Goal: Task Accomplishment & Management: Manage account settings

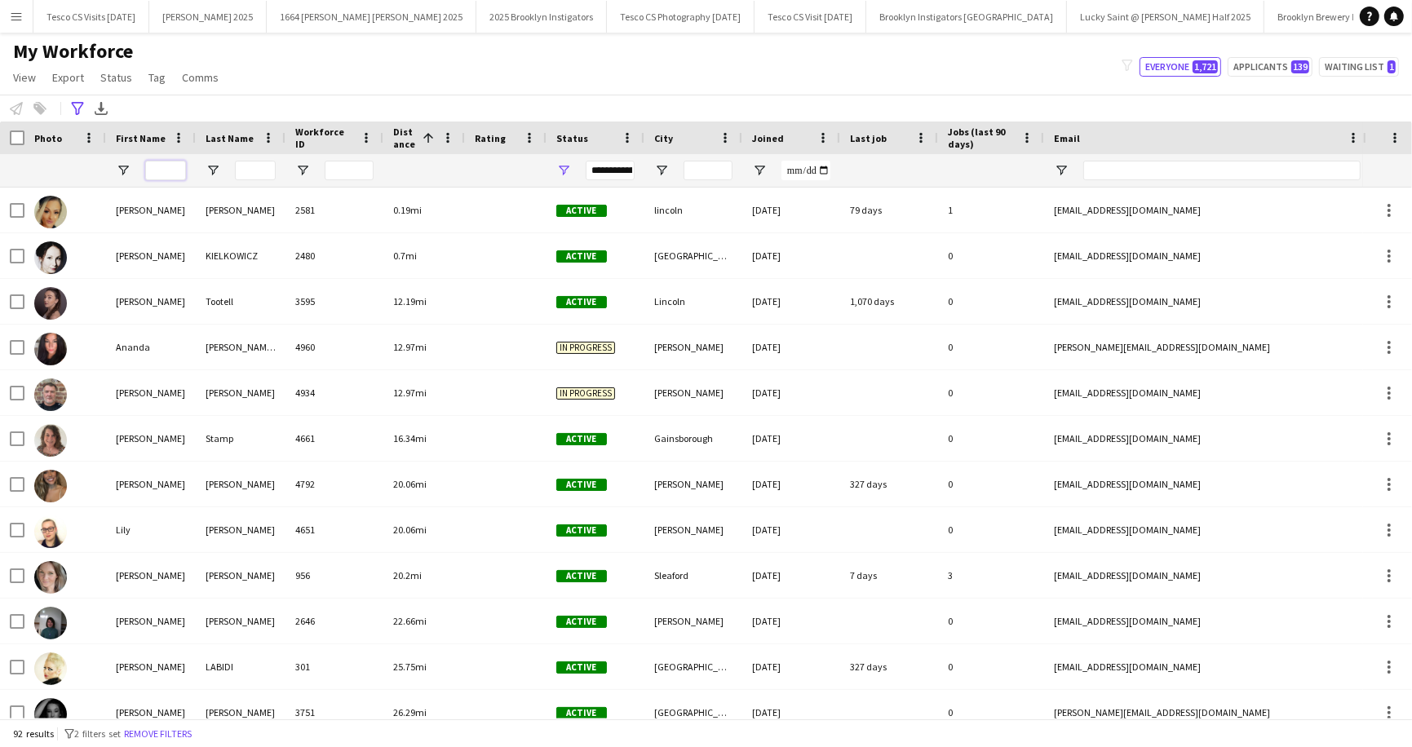
click at [164, 166] on input "First Name Filter Input" at bounding box center [165, 171] width 41 height 20
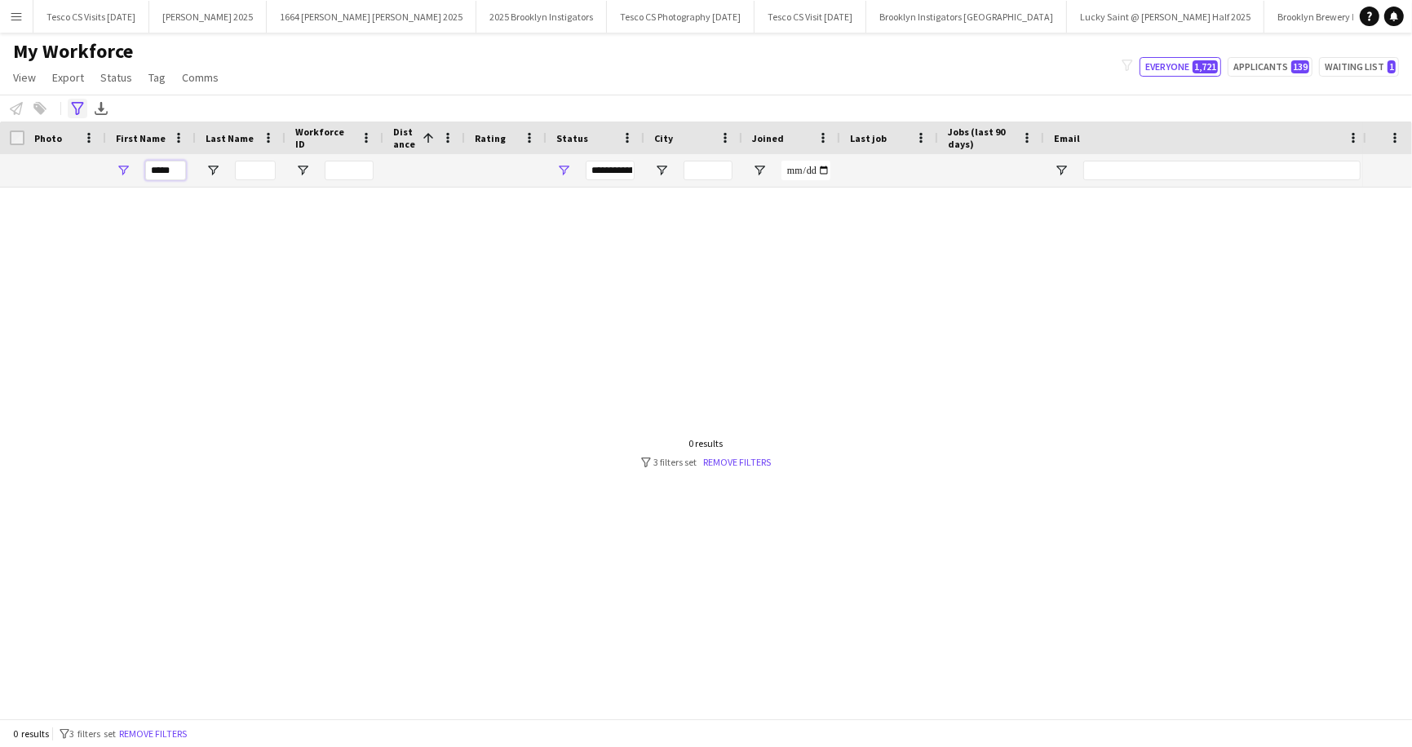
type input "*****"
click at [77, 106] on icon "Advanced filters" at bounding box center [77, 108] width 13 height 13
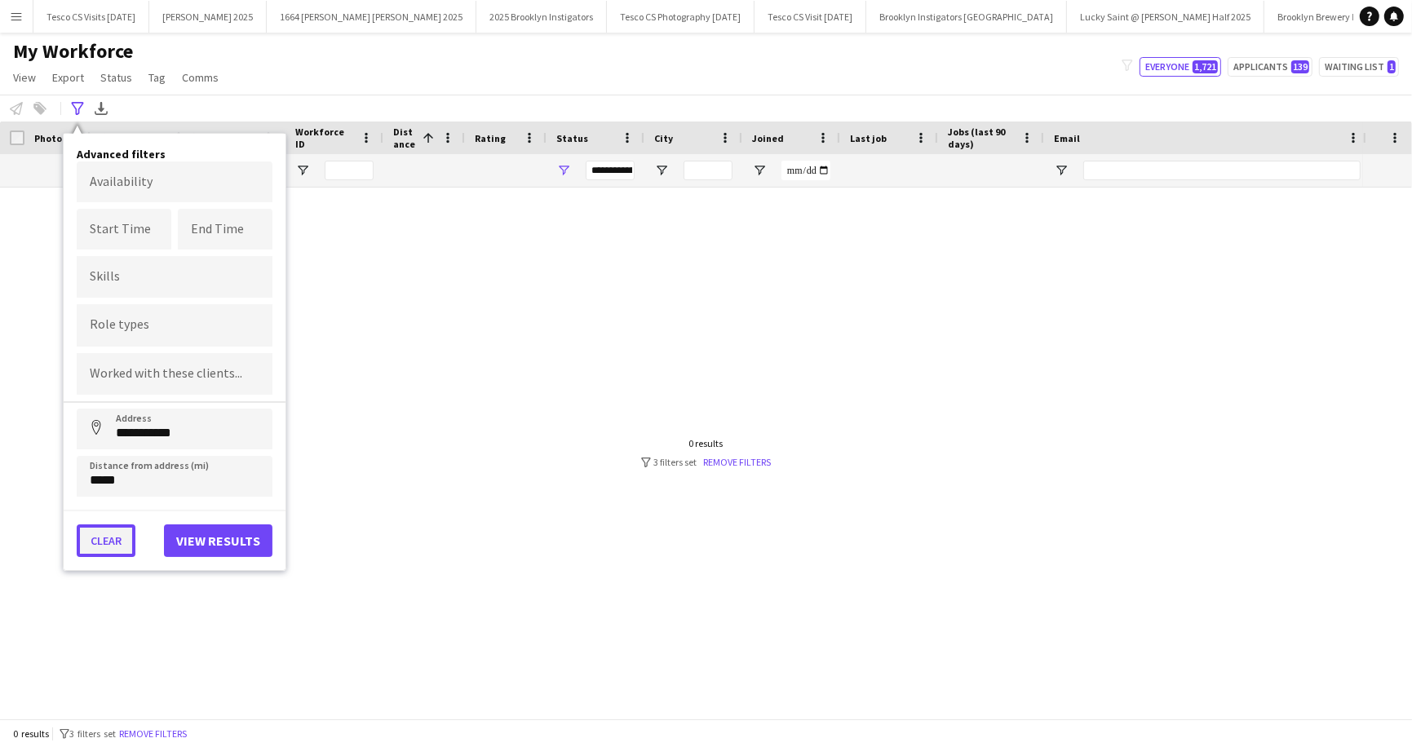
click at [108, 535] on button "Clear" at bounding box center [106, 540] width 59 height 33
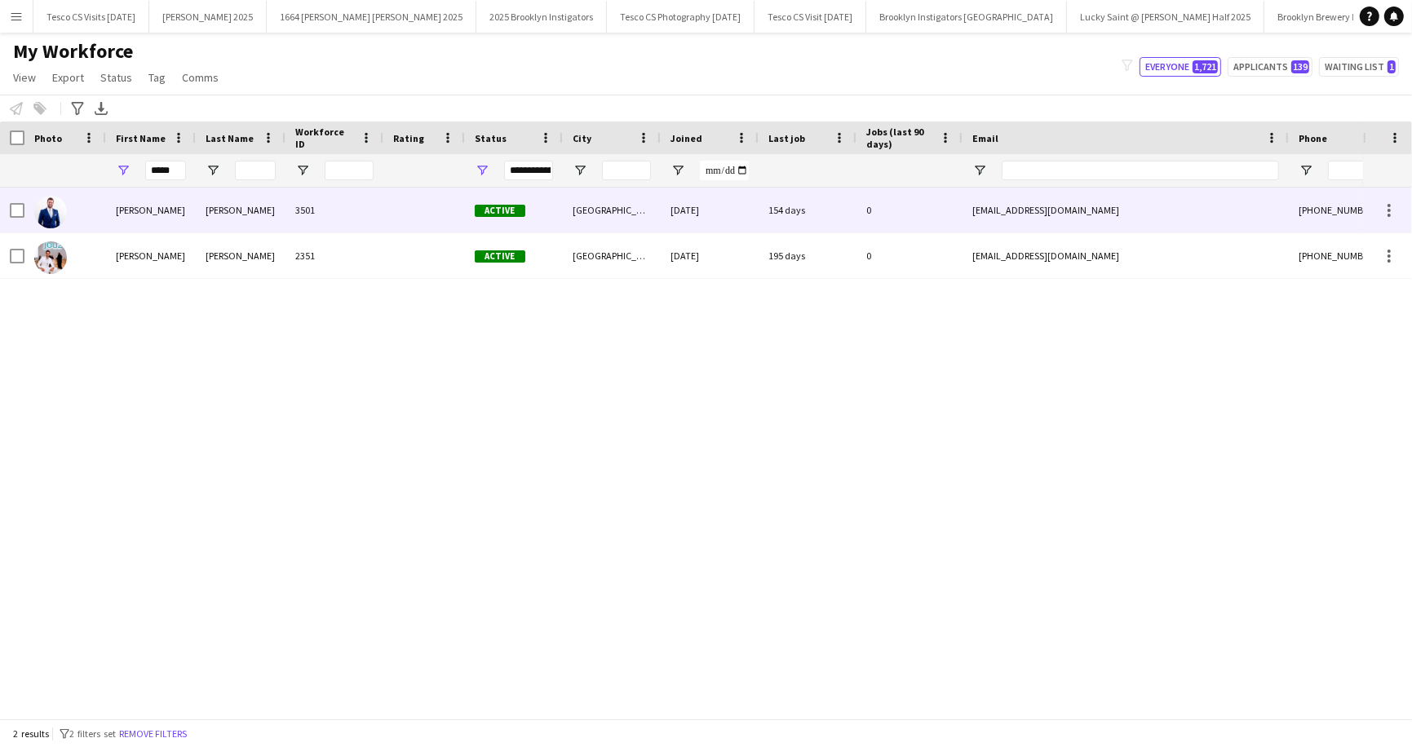
click at [223, 206] on div "Ankcorn" at bounding box center [241, 210] width 90 height 45
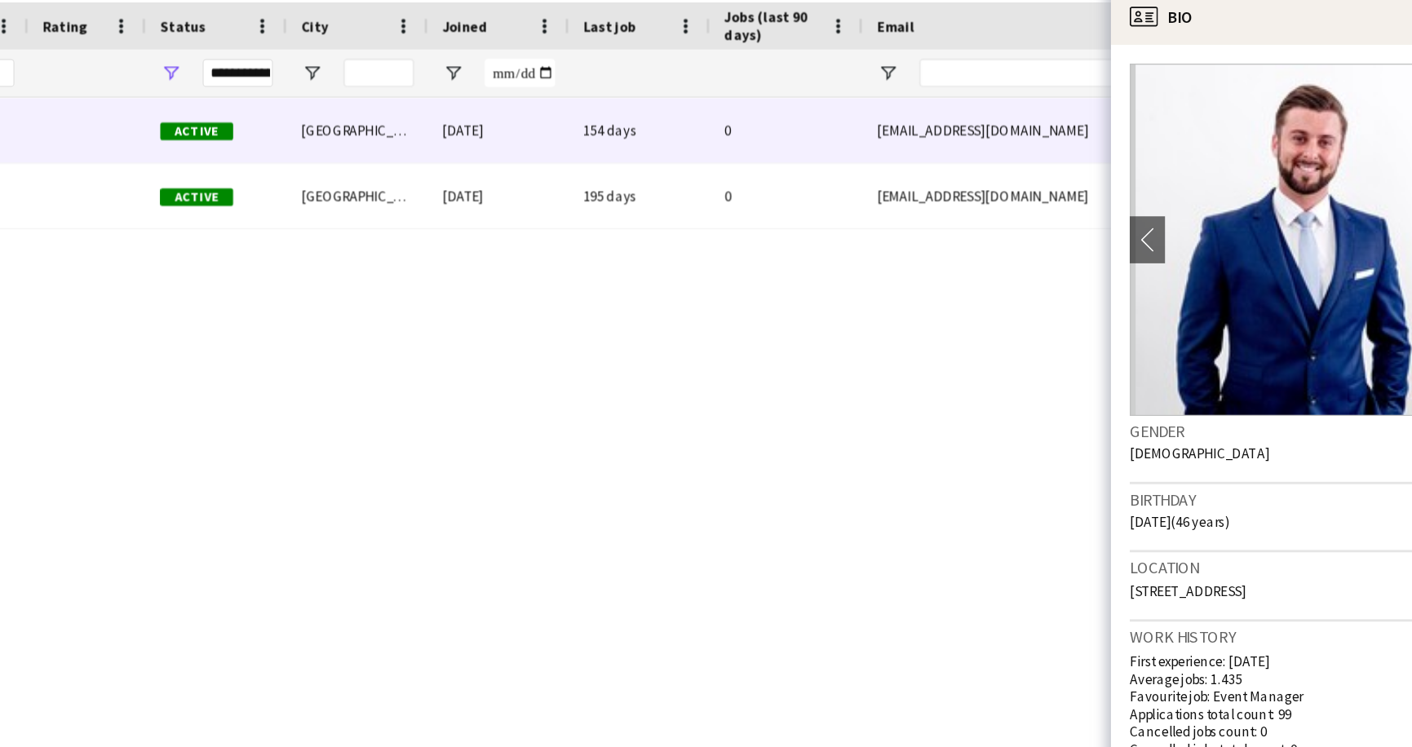
drag, startPoint x: 1148, startPoint y: 515, endPoint x: 1284, endPoint y: 510, distance: 136.3
click at [1284, 511] on div "Location 4 The Edge, Portsmouth, PO6 4RF" at bounding box center [1272, 526] width 251 height 47
copy span "4 The Edge, Portsmouth, PO6 4RF"
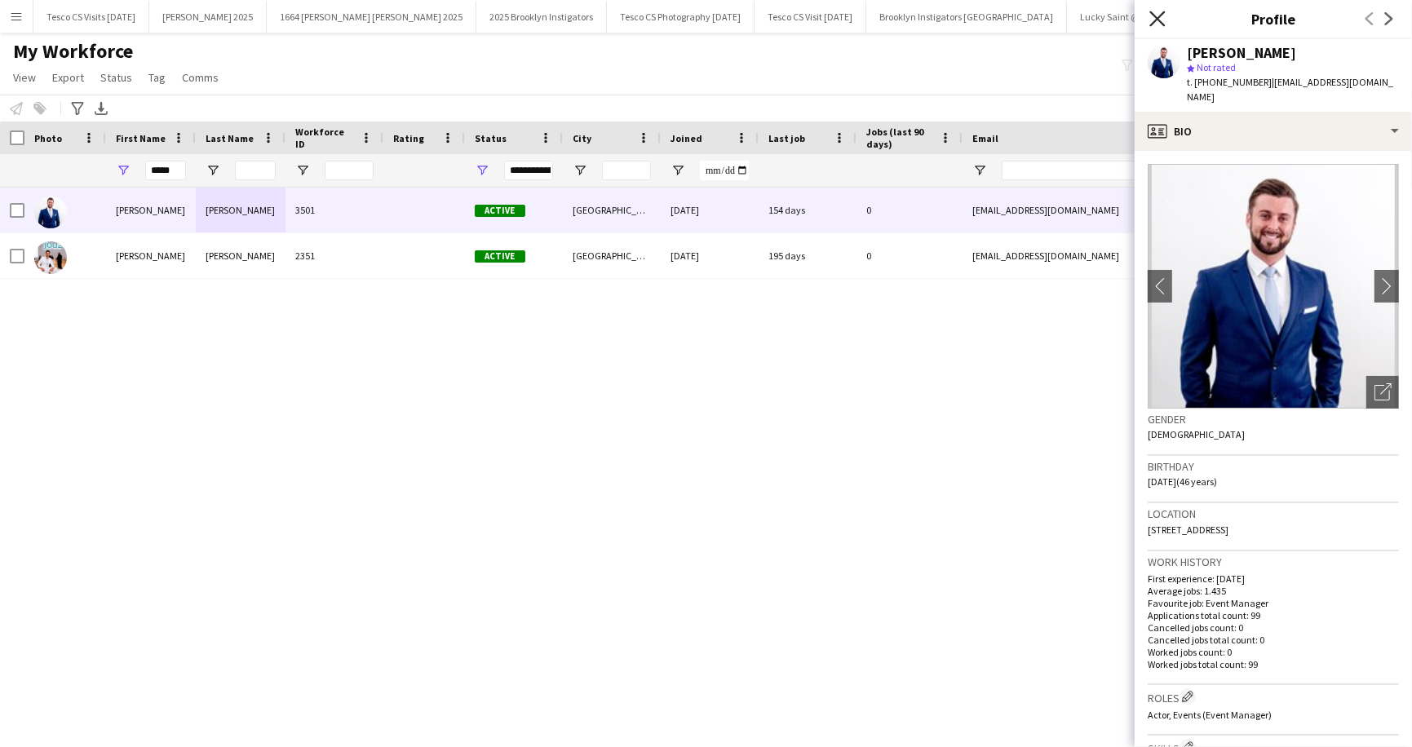
click at [1158, 19] on icon at bounding box center [1156, 18] width 15 height 15
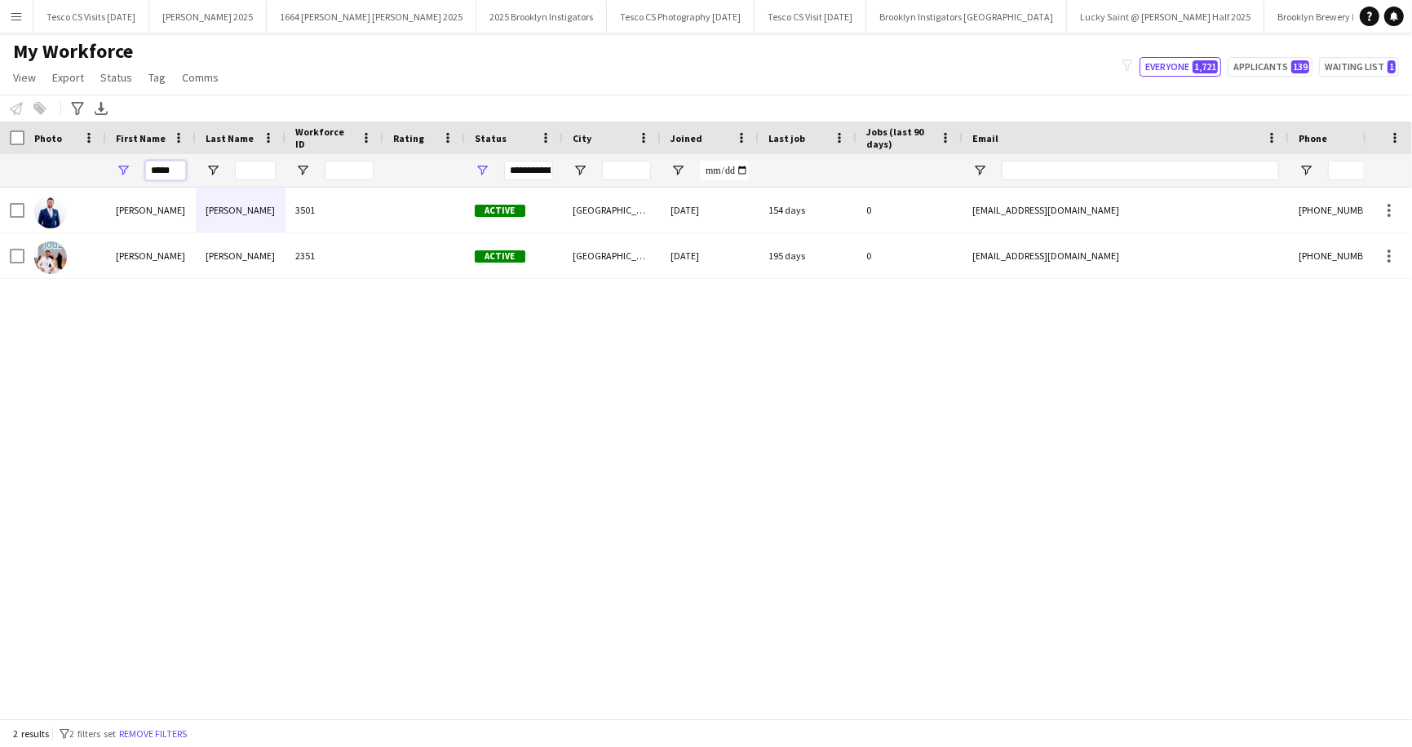
drag, startPoint x: 180, startPoint y: 173, endPoint x: 138, endPoint y: 175, distance: 42.5
click at [138, 175] on div "*****" at bounding box center [151, 170] width 90 height 33
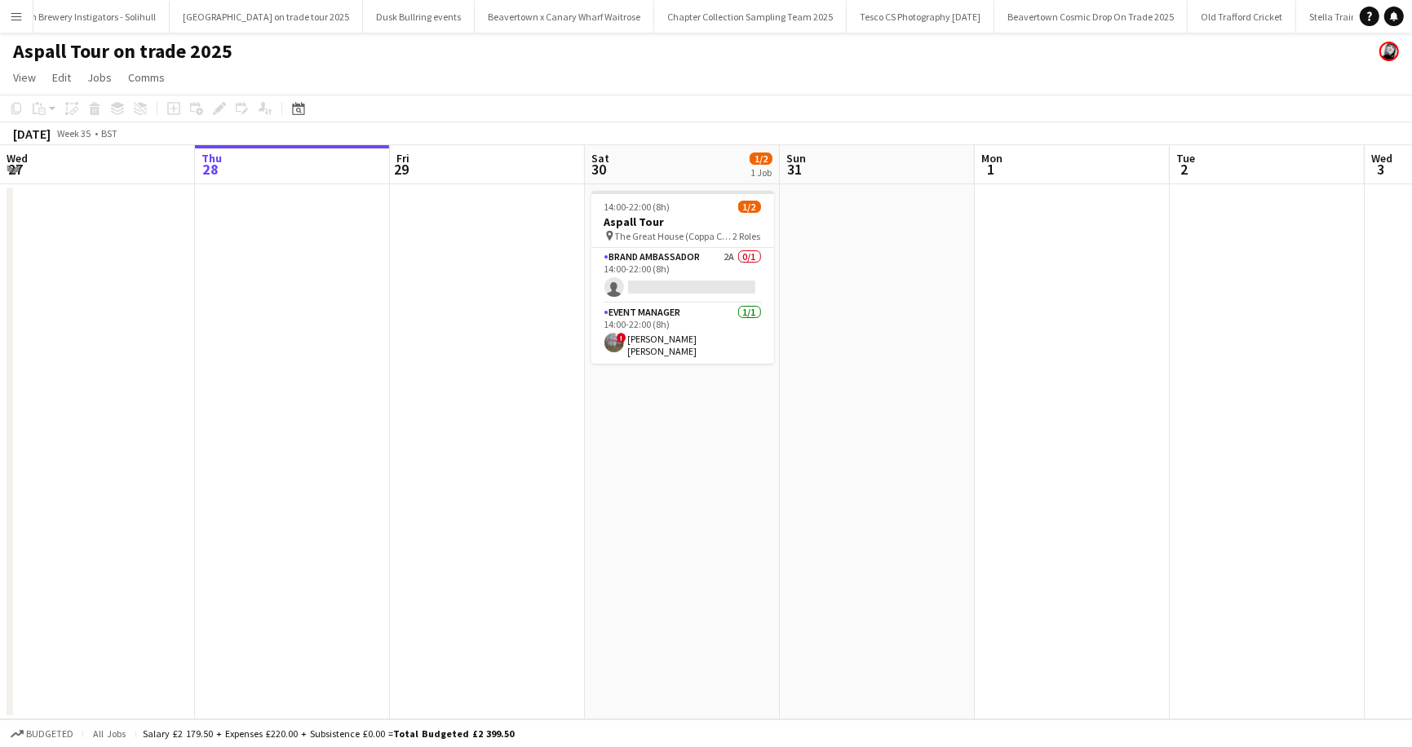
scroll to position [0, 1281]
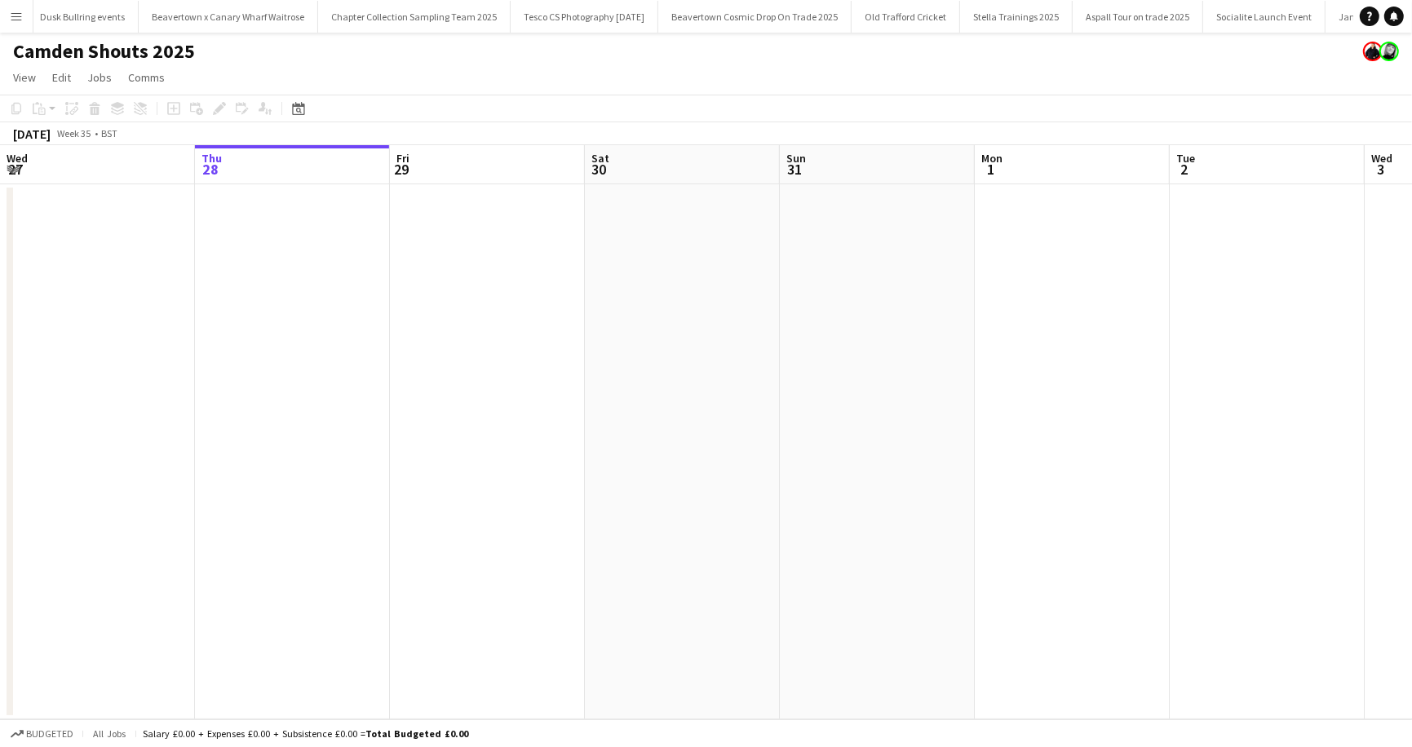
scroll to position [0, 1616]
click at [16, 15] on app-icon "Menu" at bounding box center [16, 16] width 13 height 13
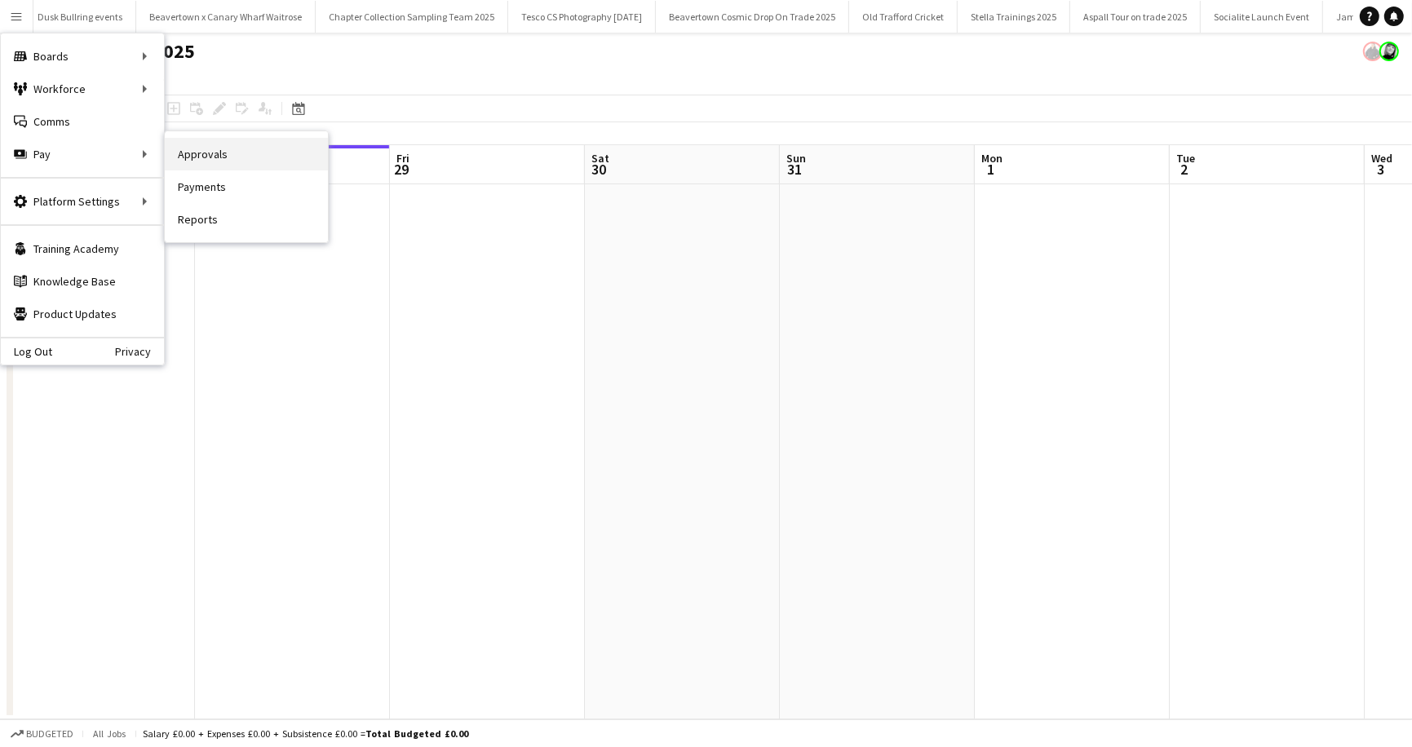
click at [208, 153] on link "Approvals" at bounding box center [246, 154] width 163 height 33
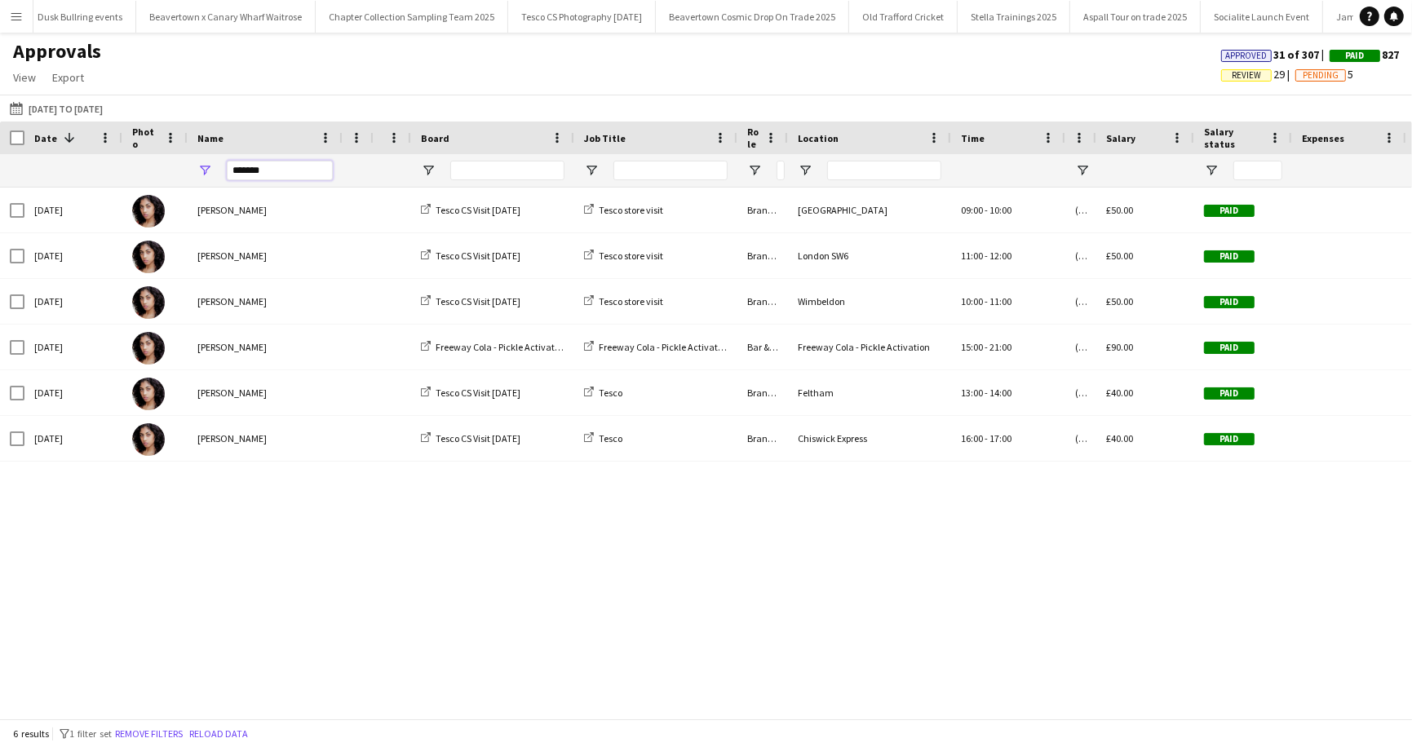
click at [278, 173] on input "*******" at bounding box center [280, 171] width 106 height 20
type input "*"
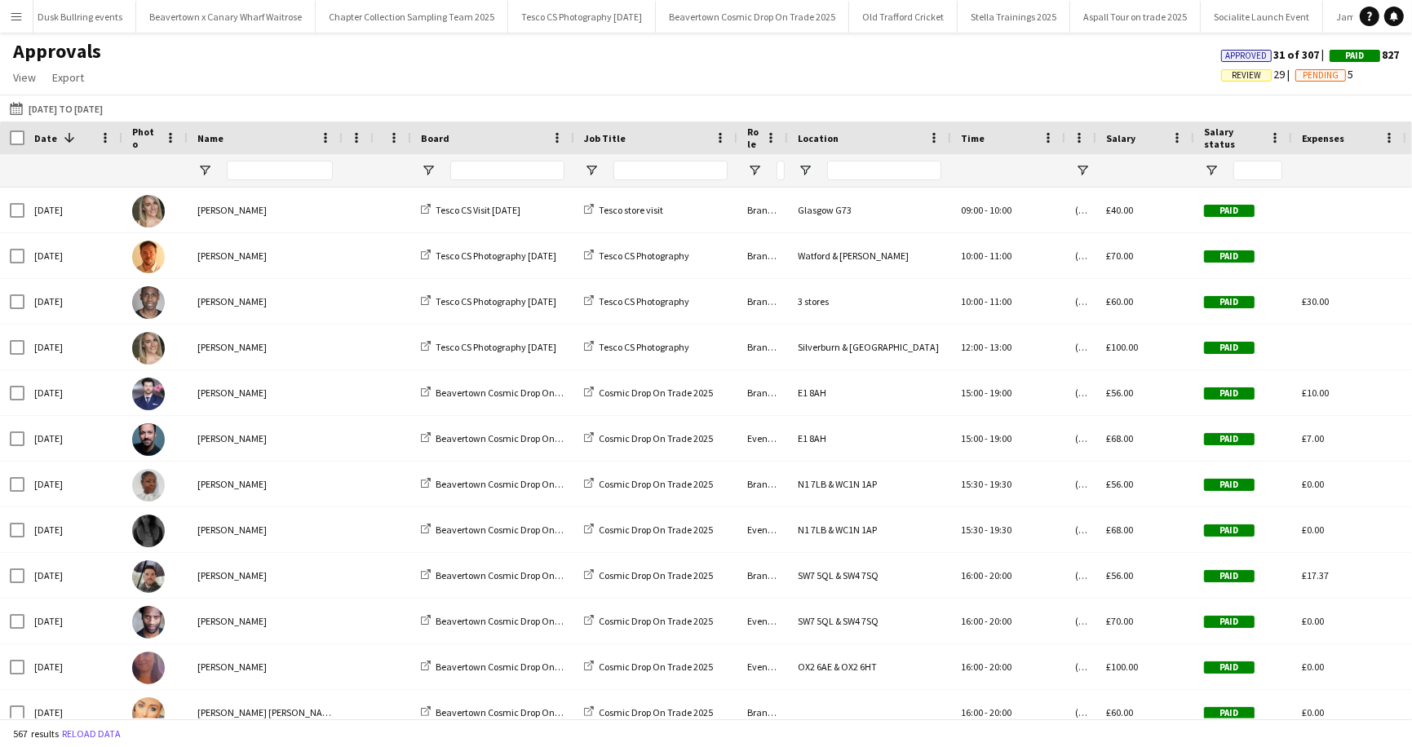
click at [12, 17] on app-icon "Menu" at bounding box center [16, 16] width 13 height 13
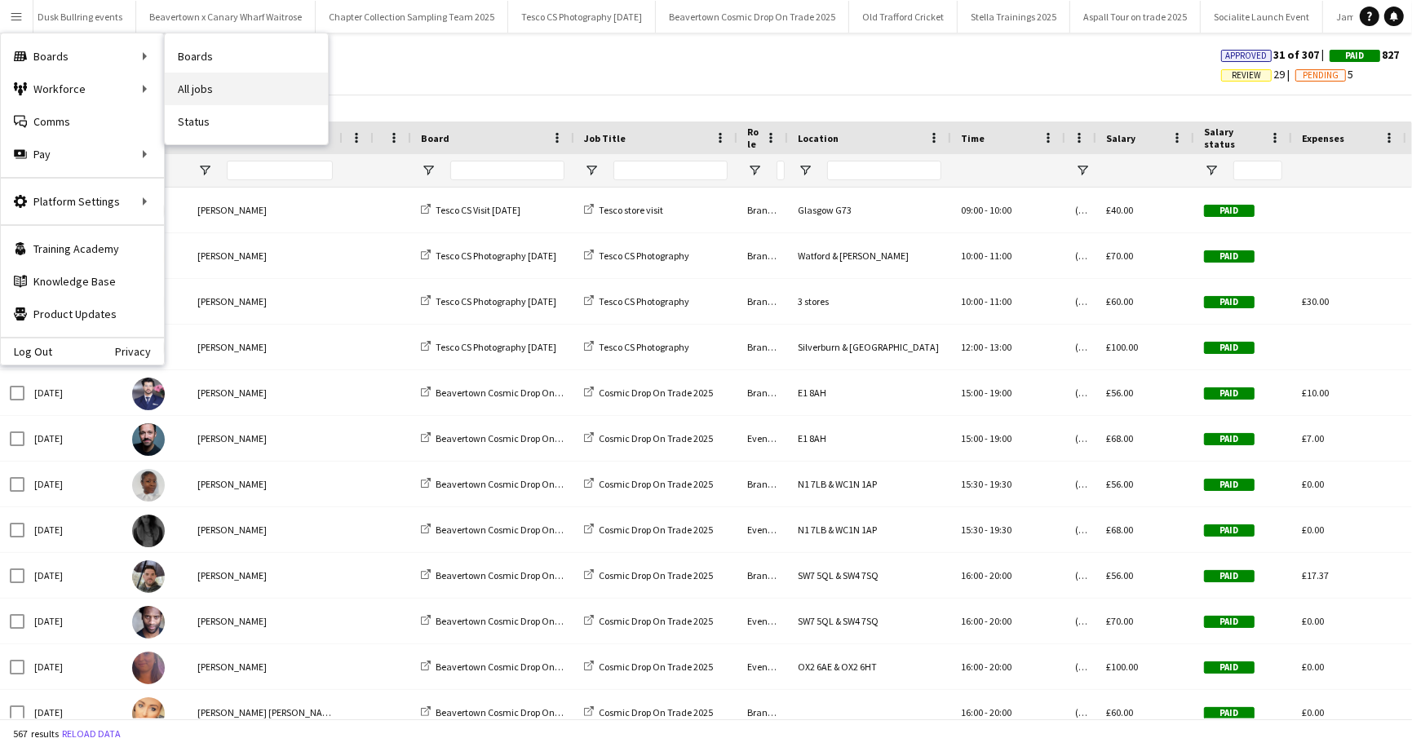
click at [191, 93] on link "All jobs" at bounding box center [246, 89] width 163 height 33
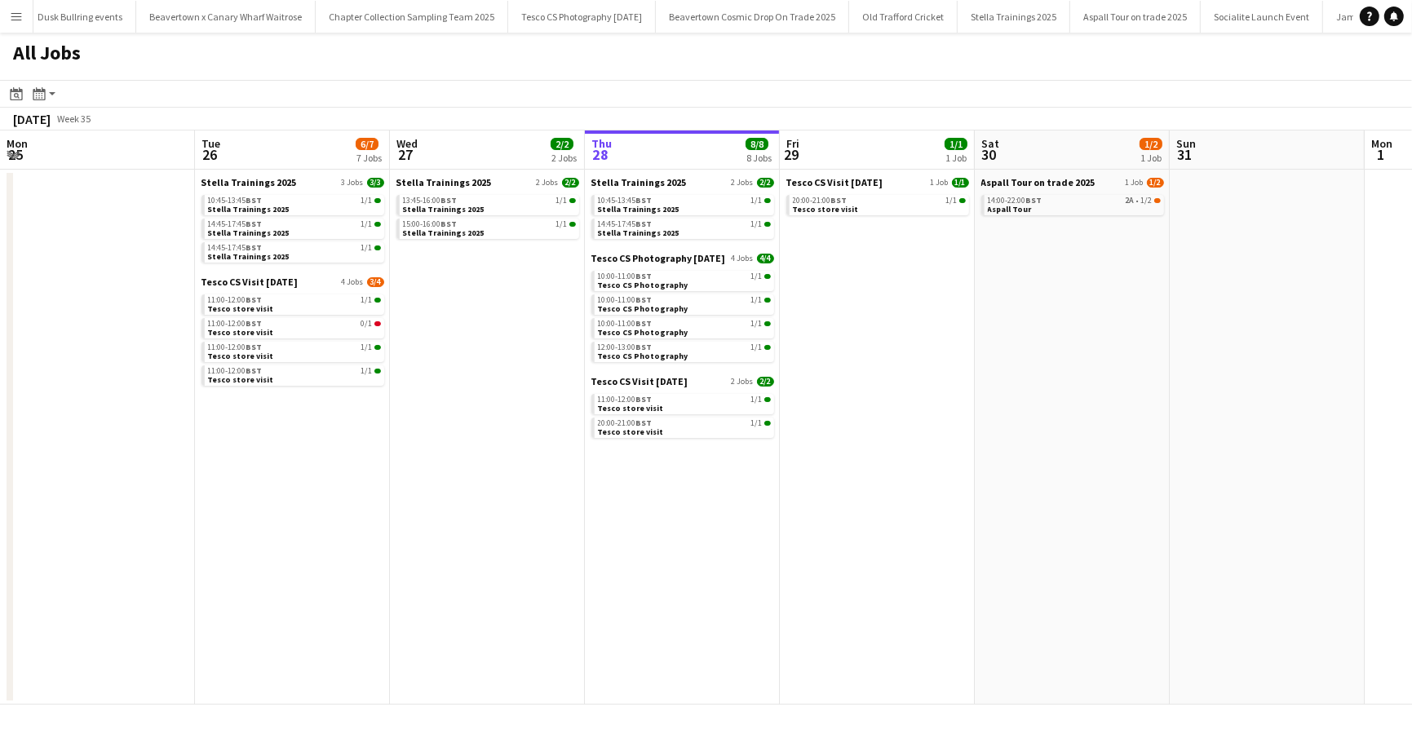
scroll to position [0, 390]
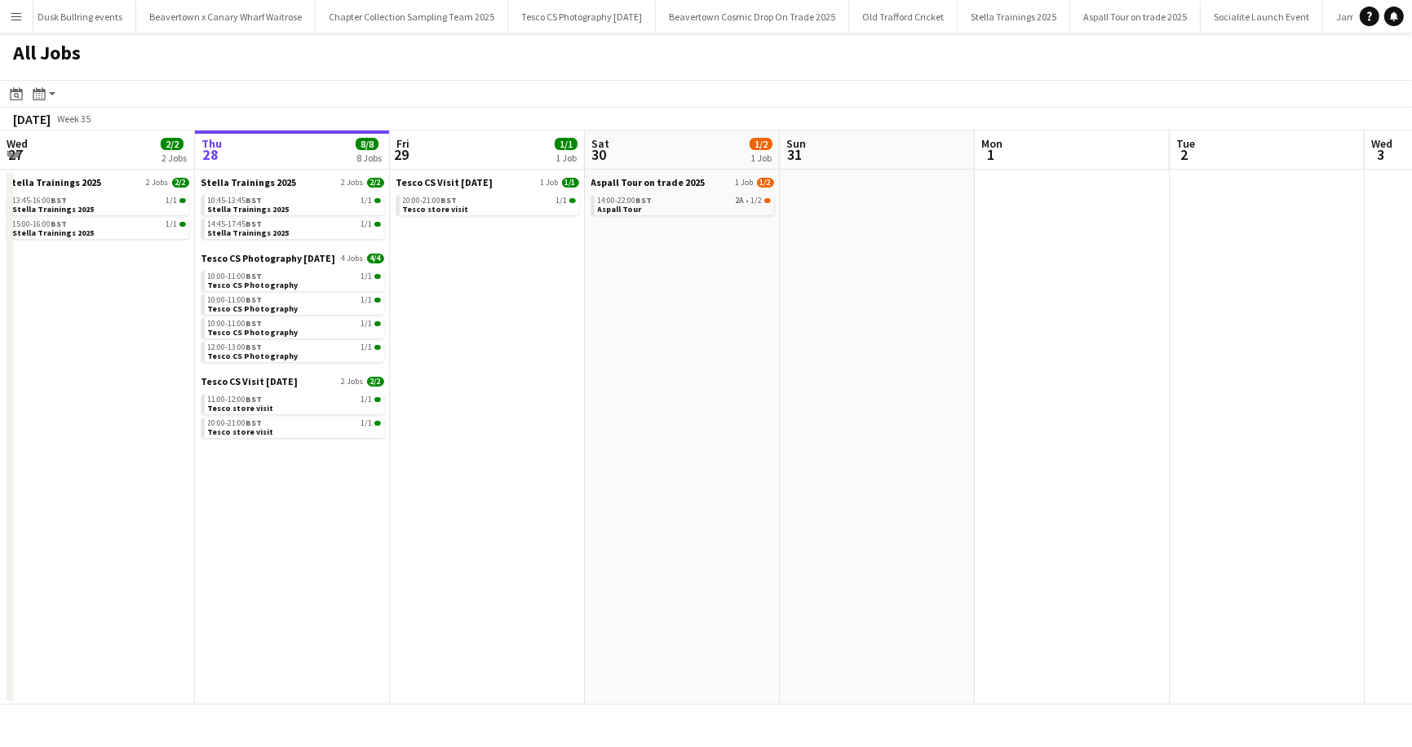
click at [309, 60] on div "All Jobs" at bounding box center [706, 56] width 1412 height 47
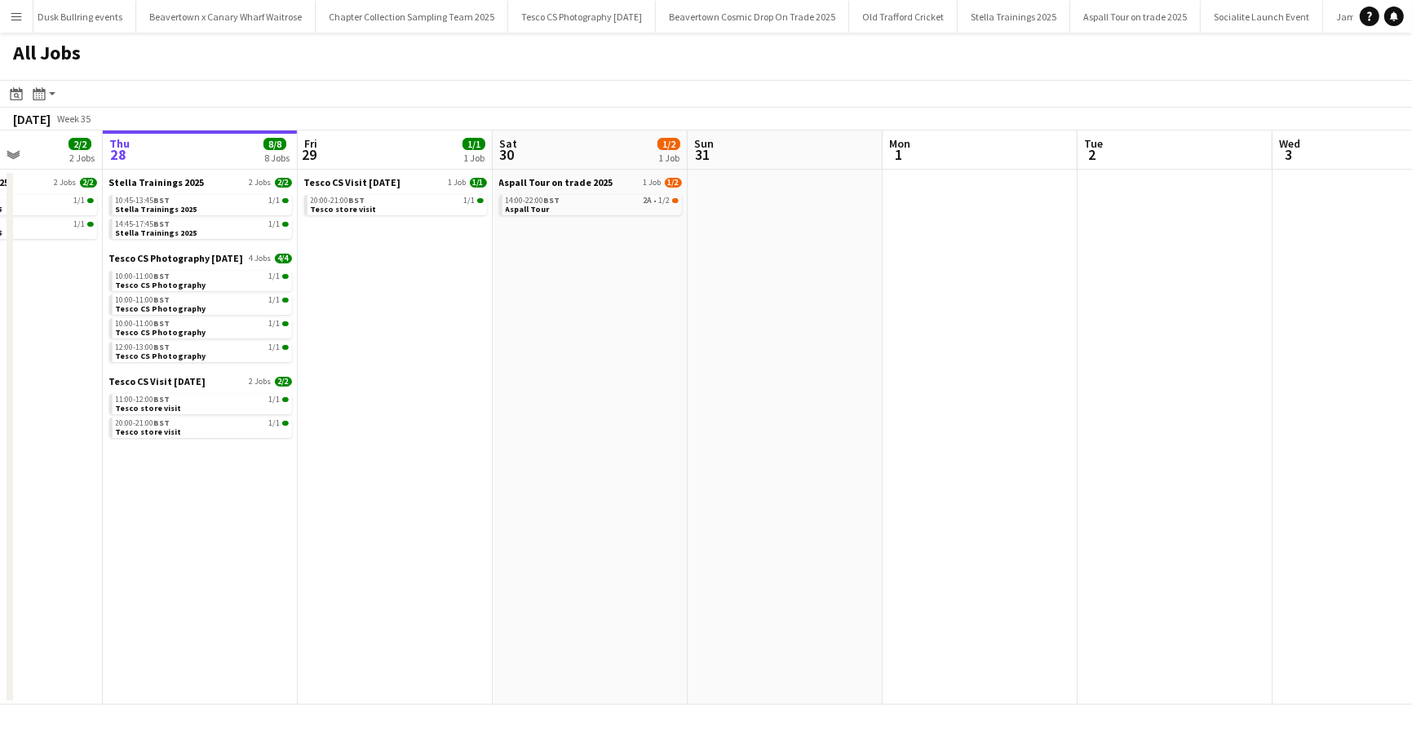
scroll to position [0, 486]
click at [349, 80] on app-toolbar "Date picker AUG 2025 AUG 2025 Monday M Tuesday T Wednesday W Thursday T Friday …" at bounding box center [706, 94] width 1412 height 28
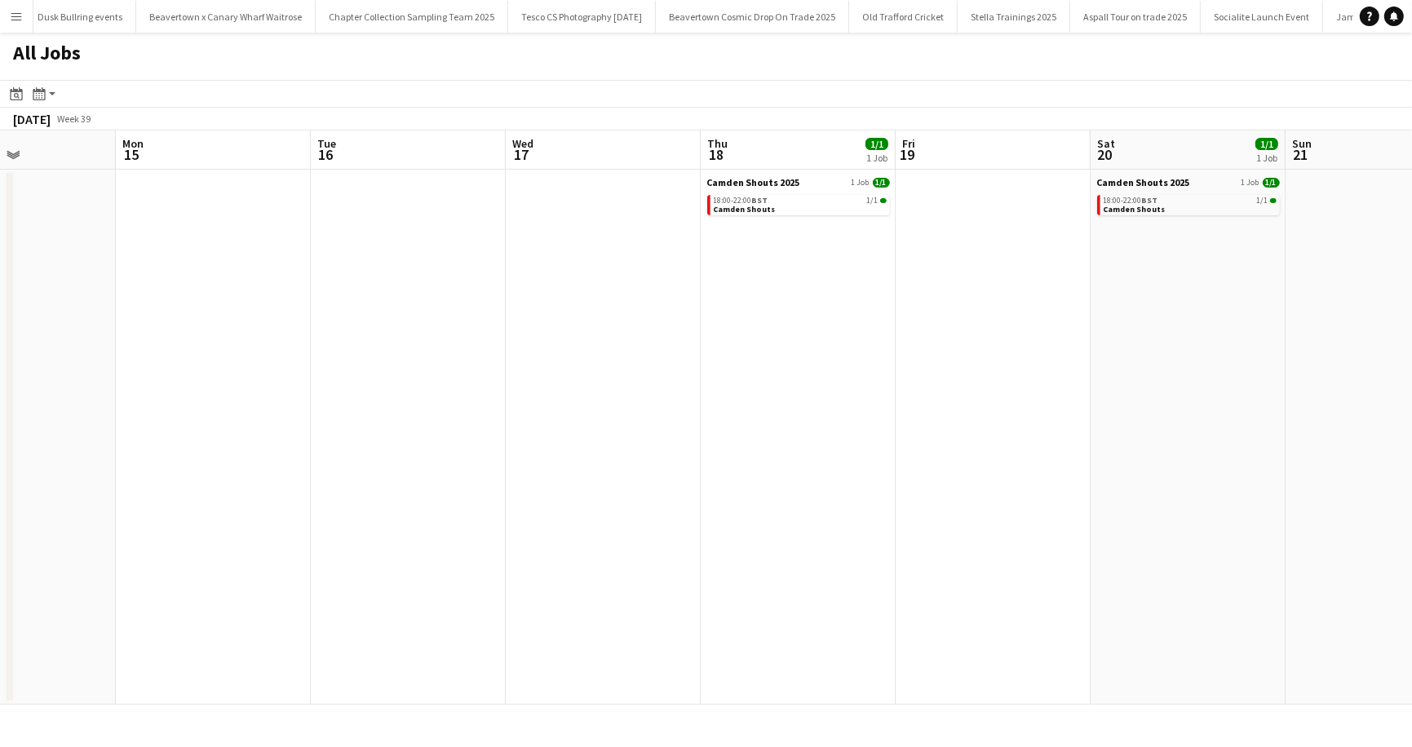
scroll to position [0, 331]
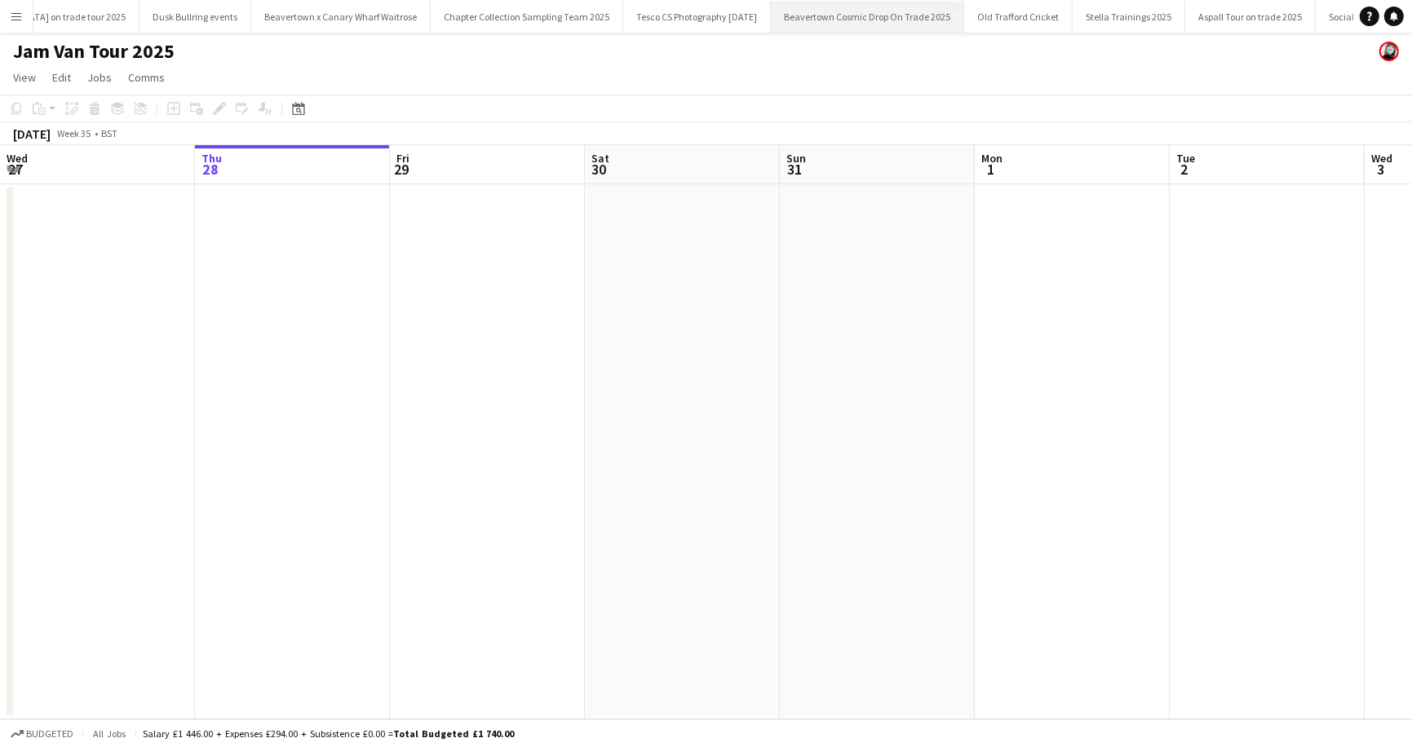
scroll to position [0, 1503]
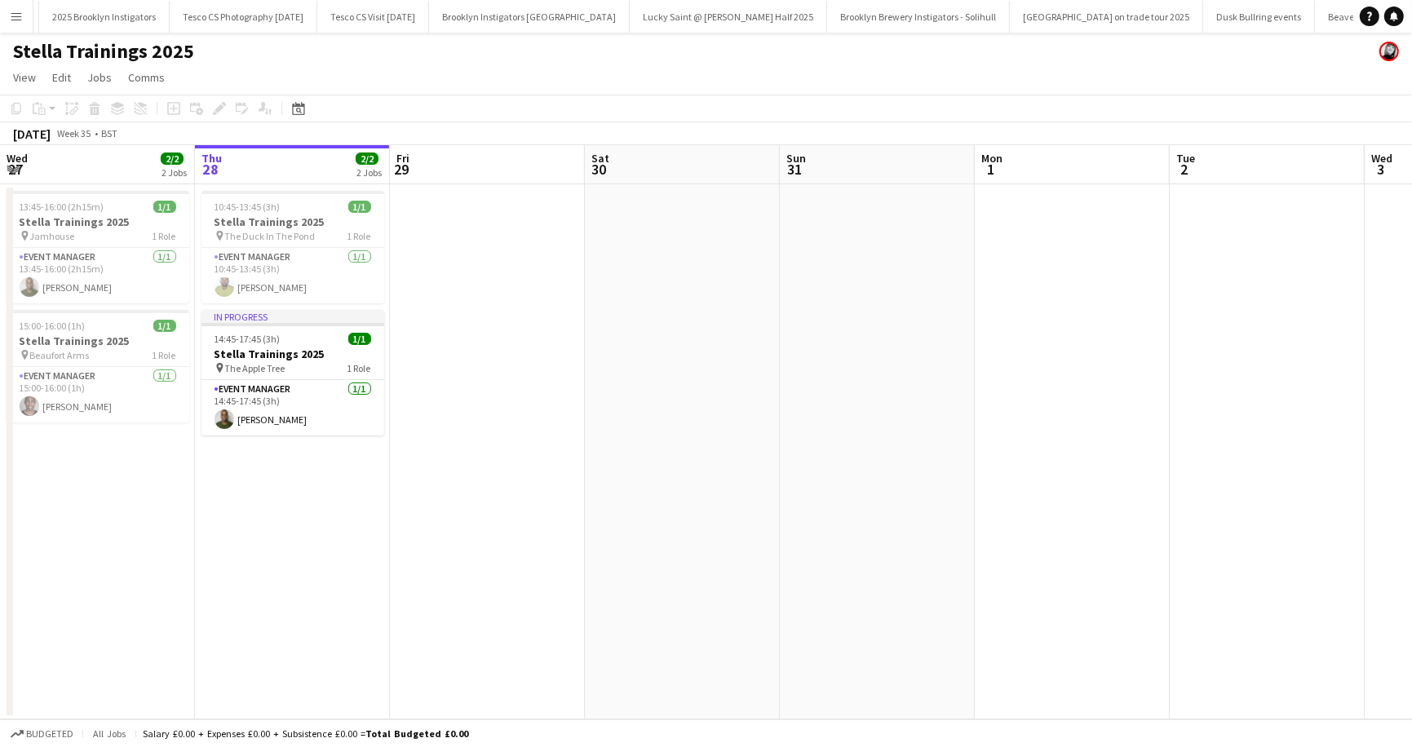
scroll to position [0, 1151]
click at [298, 285] on app-card-role "Event Manager [DATE] 10:45-13:45 (3h) [PERSON_NAME]" at bounding box center [292, 275] width 183 height 55
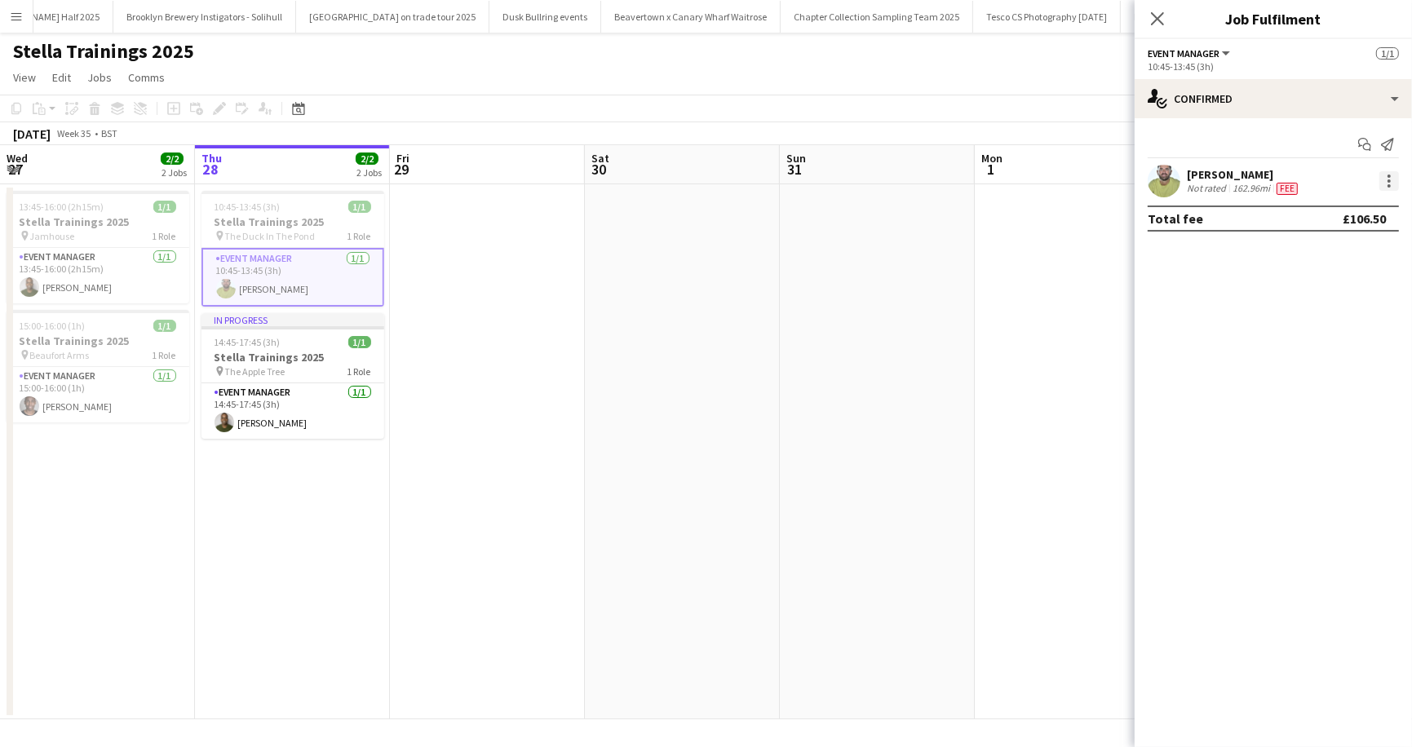
click at [1396, 177] on div at bounding box center [1389, 181] width 20 height 20
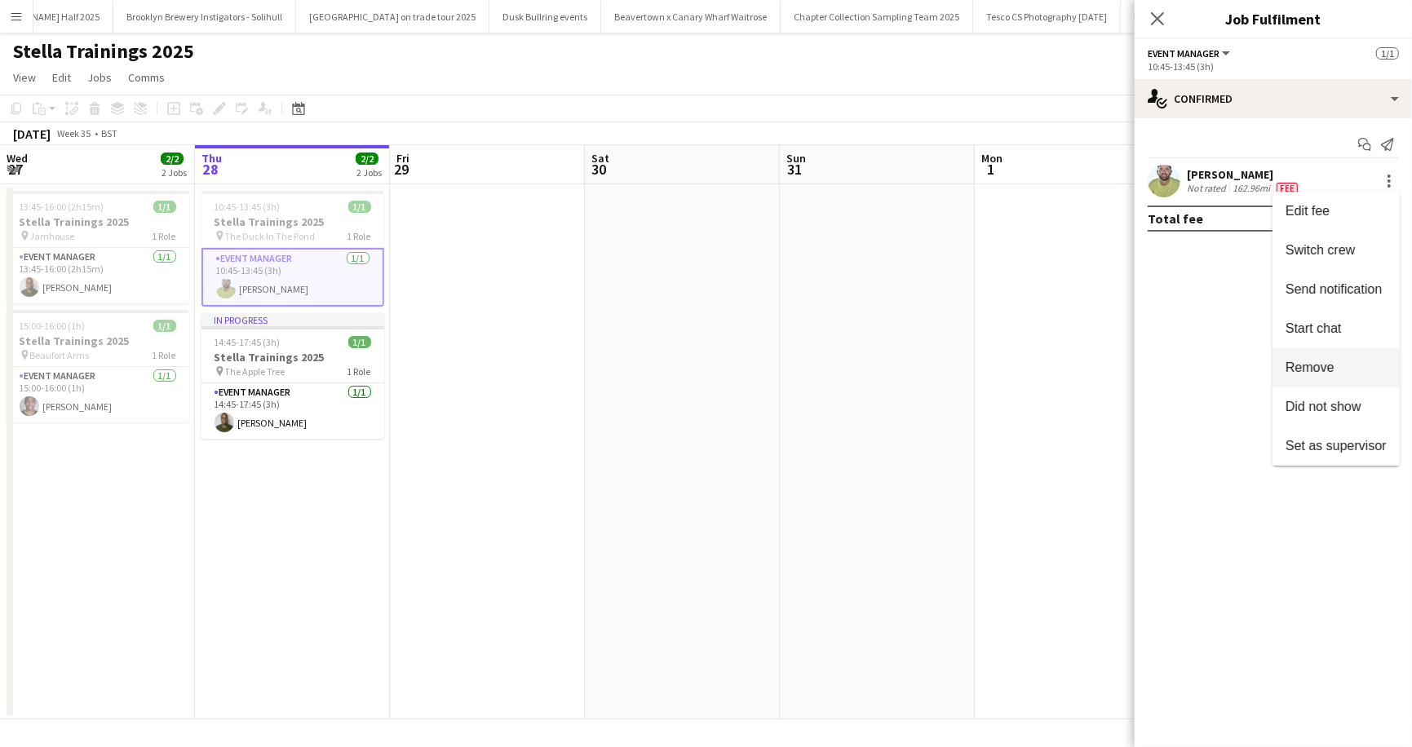
click at [1342, 365] on span "Remove" at bounding box center [1335, 367] width 101 height 15
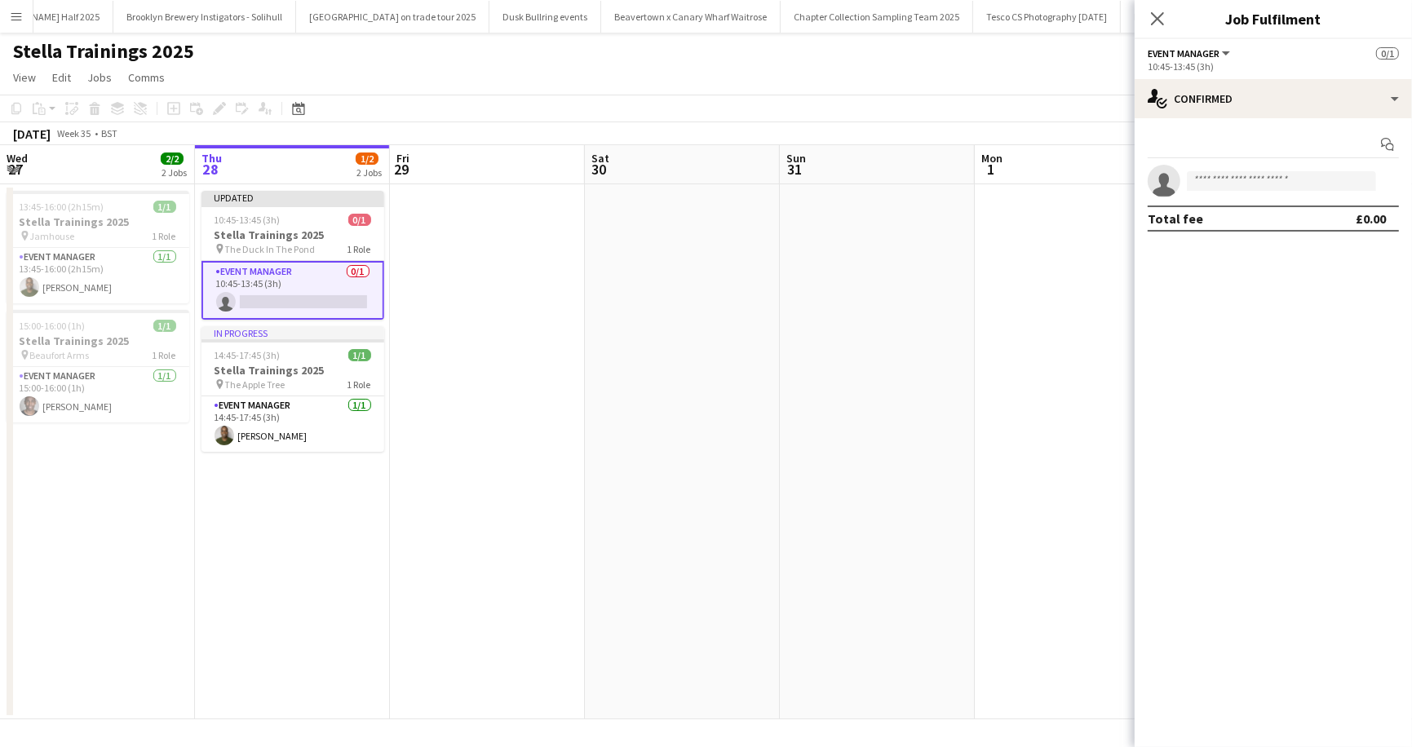
click at [938, 59] on div "Stella Trainings 2025" at bounding box center [706, 48] width 1412 height 31
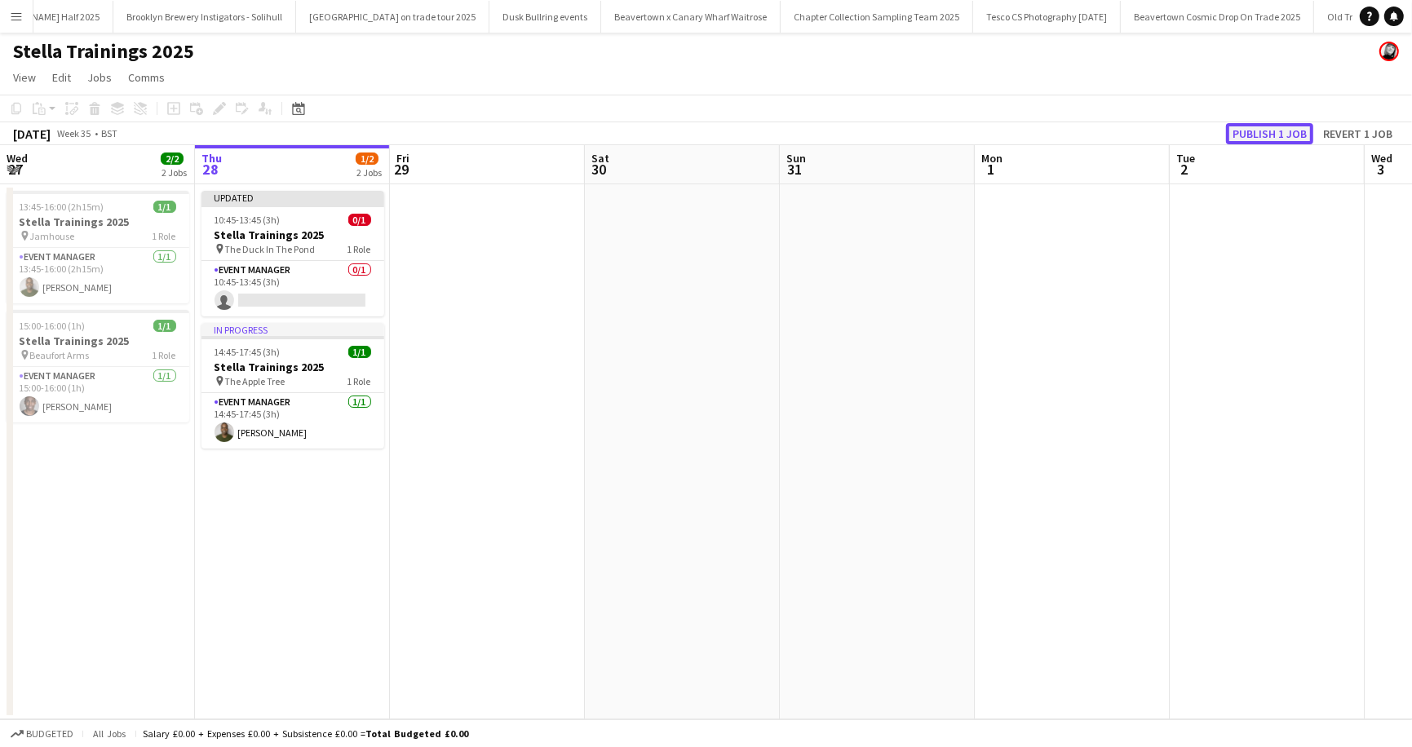
click at [1249, 130] on button "Publish 1 job" at bounding box center [1269, 133] width 87 height 21
